Goal: Information Seeking & Learning: Check status

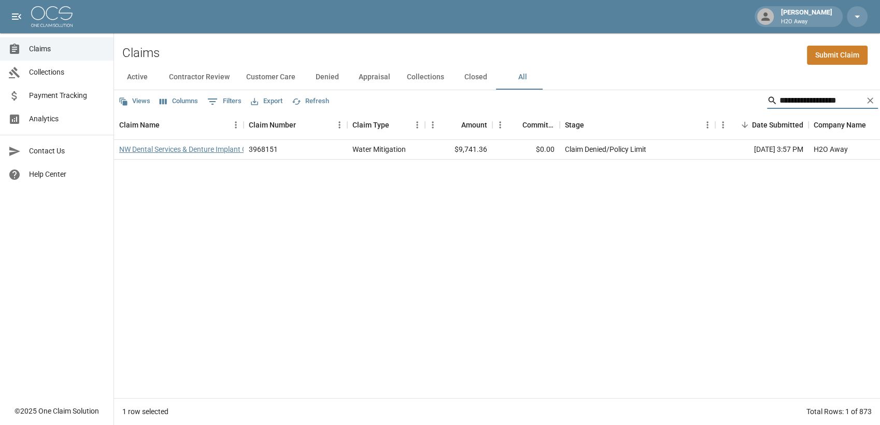
type input "**********"
click at [182, 150] on link "NW Dental Services & Denture Implant Center" at bounding box center [191, 149] width 144 height 10
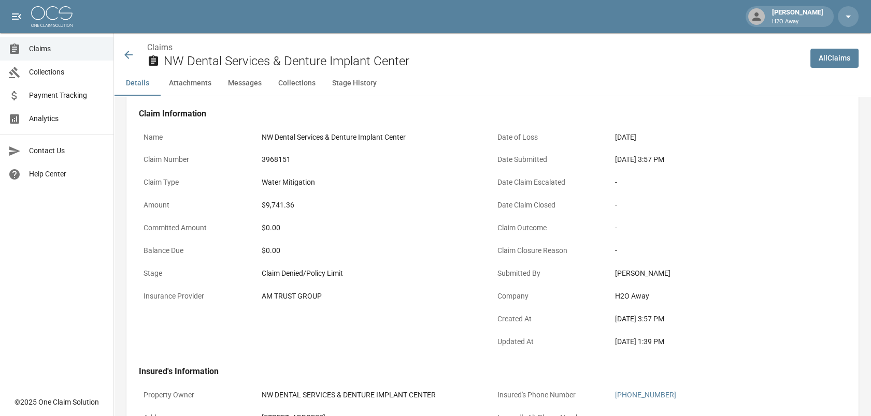
scroll to position [57, 0]
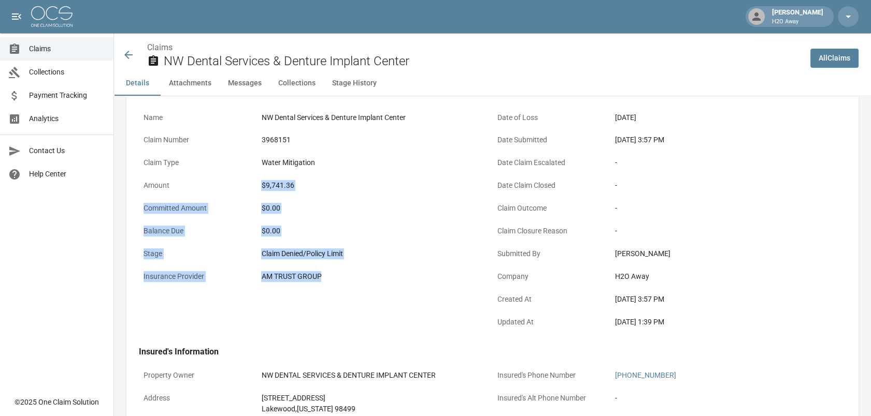
drag, startPoint x: 326, startPoint y: 274, endPoint x: 245, endPoint y: 180, distance: 124.1
click at [245, 180] on div "Name NW Dental Services & Denture Implant Center Claim Number 3968151 Claim Typ…" at bounding box center [316, 221] width 354 height 227
drag, startPoint x: 245, startPoint y: 180, endPoint x: 353, endPoint y: 203, distance: 110.0
click at [353, 203] on div "$0.00" at bounding box center [374, 208] width 236 height 20
click at [358, 205] on div "$0.00" at bounding box center [374, 208] width 226 height 11
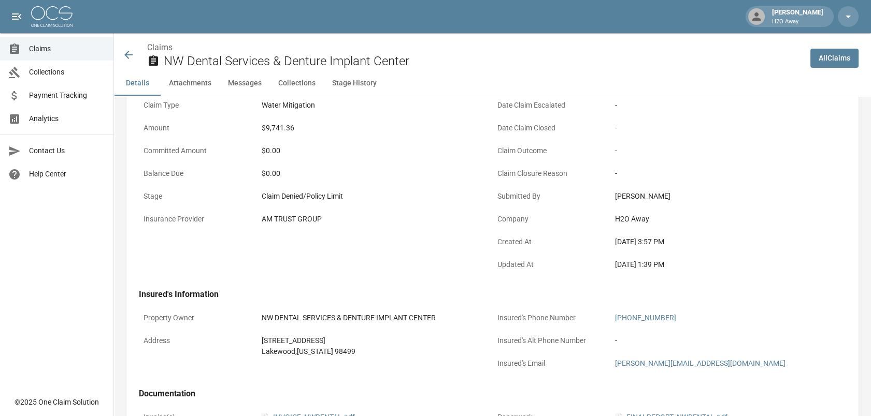
scroll to position [172, 0]
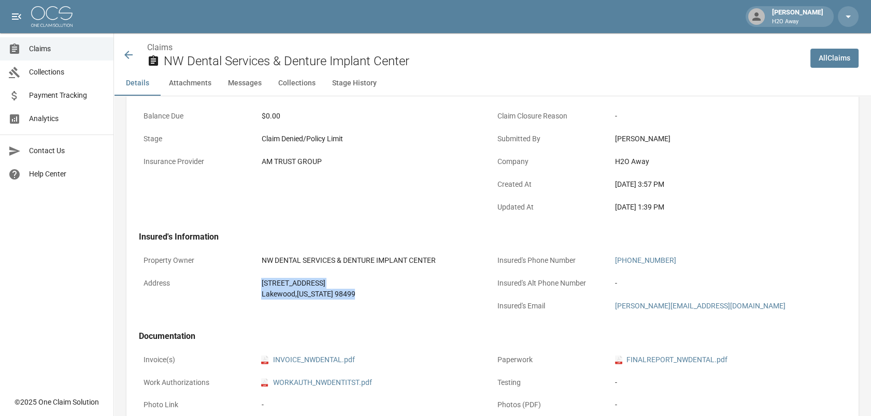
drag, startPoint x: 385, startPoint y: 296, endPoint x: 262, endPoint y: 286, distance: 123.7
click at [262, 286] on div "[STREET_ADDRESS][PERSON_NAME][US_STATE]" at bounding box center [374, 289] width 226 height 22
drag, startPoint x: 262, startPoint y: 286, endPoint x: 247, endPoint y: 280, distance: 16.1
click at [247, 280] on p "Address" at bounding box center [198, 284] width 118 height 20
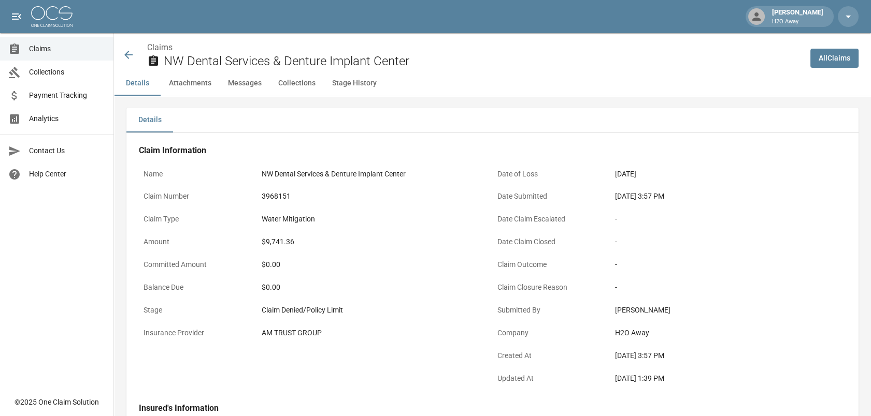
scroll to position [0, 0]
drag, startPoint x: 288, startPoint y: 246, endPoint x: 261, endPoint y: 243, distance: 27.1
click at [261, 243] on div "$9,741.36" at bounding box center [374, 243] width 236 height 20
drag, startPoint x: 261, startPoint y: 243, endPoint x: 339, endPoint y: 263, distance: 80.7
click at [339, 263] on div "$0.00" at bounding box center [374, 266] width 226 height 11
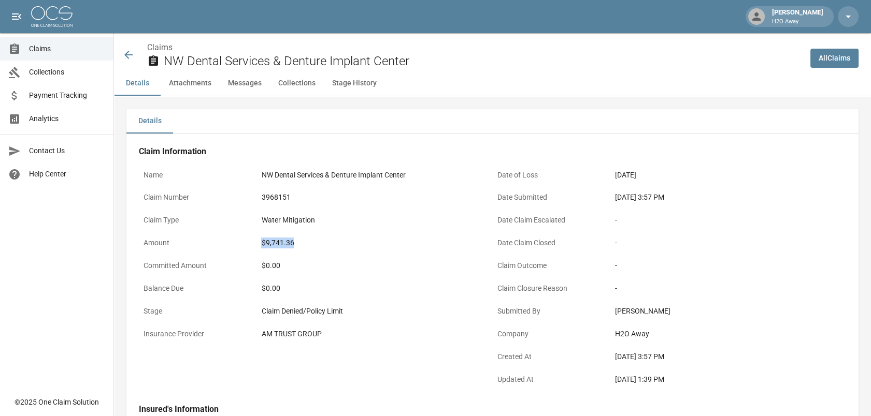
drag, startPoint x: 297, startPoint y: 242, endPoint x: 257, endPoint y: 237, distance: 40.7
click at [257, 237] on div "Amount $9,741.36" at bounding box center [316, 244] width 354 height 23
drag, startPoint x: 257, startPoint y: 237, endPoint x: 327, endPoint y: 259, distance: 73.9
click at [328, 260] on div "$0.00" at bounding box center [374, 266] width 236 height 20
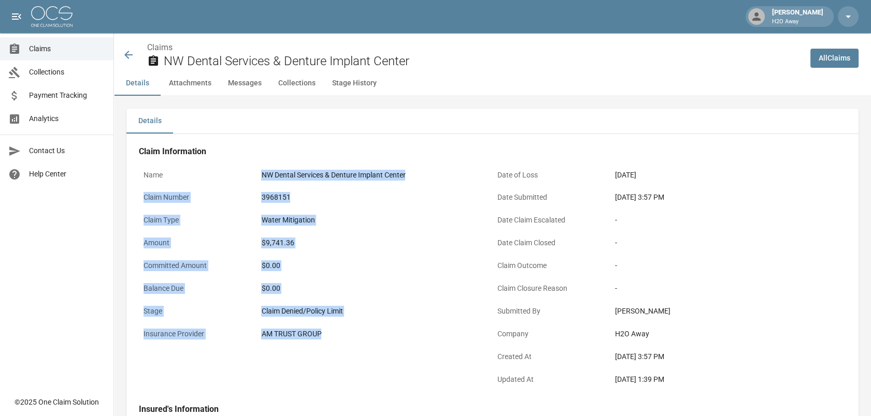
drag, startPoint x: 327, startPoint y: 335, endPoint x: 240, endPoint y: 169, distance: 187.4
click at [240, 169] on div "Name NW Dental Services & Denture Implant Center Claim Number 3968151 Claim Typ…" at bounding box center [316, 278] width 354 height 227
click at [401, 277] on div "$0.00" at bounding box center [374, 267] width 236 height 23
drag, startPoint x: 333, startPoint y: 333, endPoint x: 124, endPoint y: 179, distance: 259.3
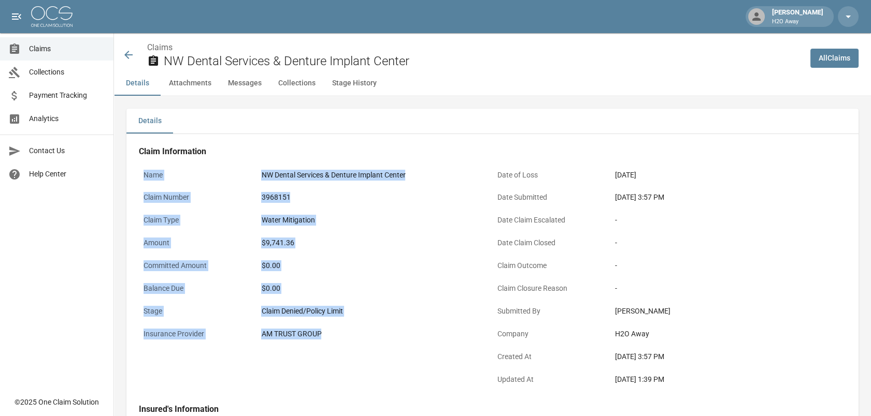
click at [387, 258] on div "$0.00" at bounding box center [374, 266] width 236 height 20
drag, startPoint x: 339, startPoint y: 339, endPoint x: 128, endPoint y: 145, distance: 286.7
click at [128, 145] on div "Claim Information Name NW Dental Services & Denture Implant Center Claim Number…" at bounding box center [492, 405] width 732 height 543
click at [410, 253] on div "$9,741.36" at bounding box center [374, 243] width 236 height 20
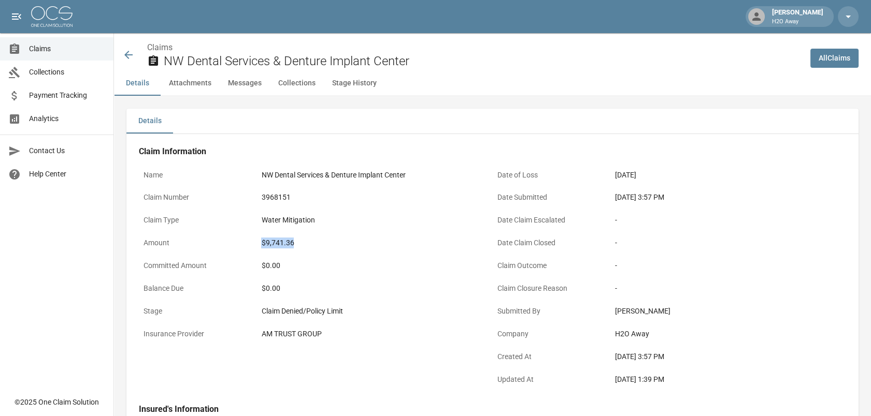
drag, startPoint x: 331, startPoint y: 244, endPoint x: 260, endPoint y: 238, distance: 71.3
click at [260, 238] on div "$9,741.36" at bounding box center [374, 243] width 236 height 20
click at [330, 248] on div "$9,741.36" at bounding box center [374, 243] width 226 height 11
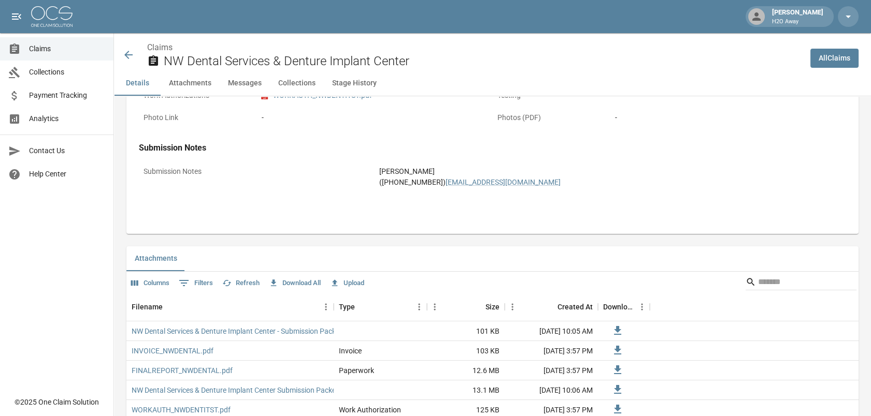
scroll to position [518, 0]
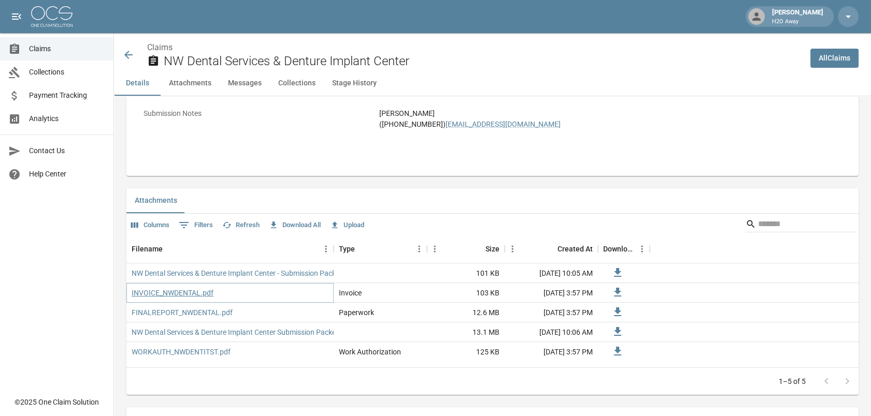
click at [193, 298] on link "INVOICE_NWDENTAL.pdf" at bounding box center [173, 293] width 82 height 10
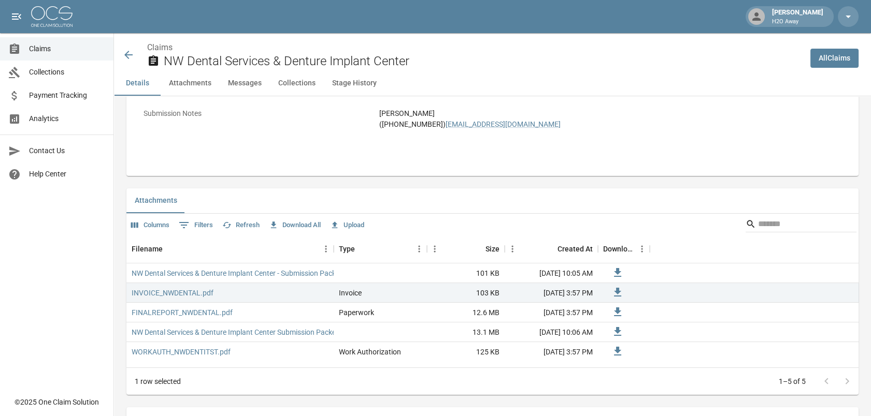
click at [60, 54] on span "Claims" at bounding box center [67, 49] width 76 height 11
